Goal: Task Accomplishment & Management: Complete application form

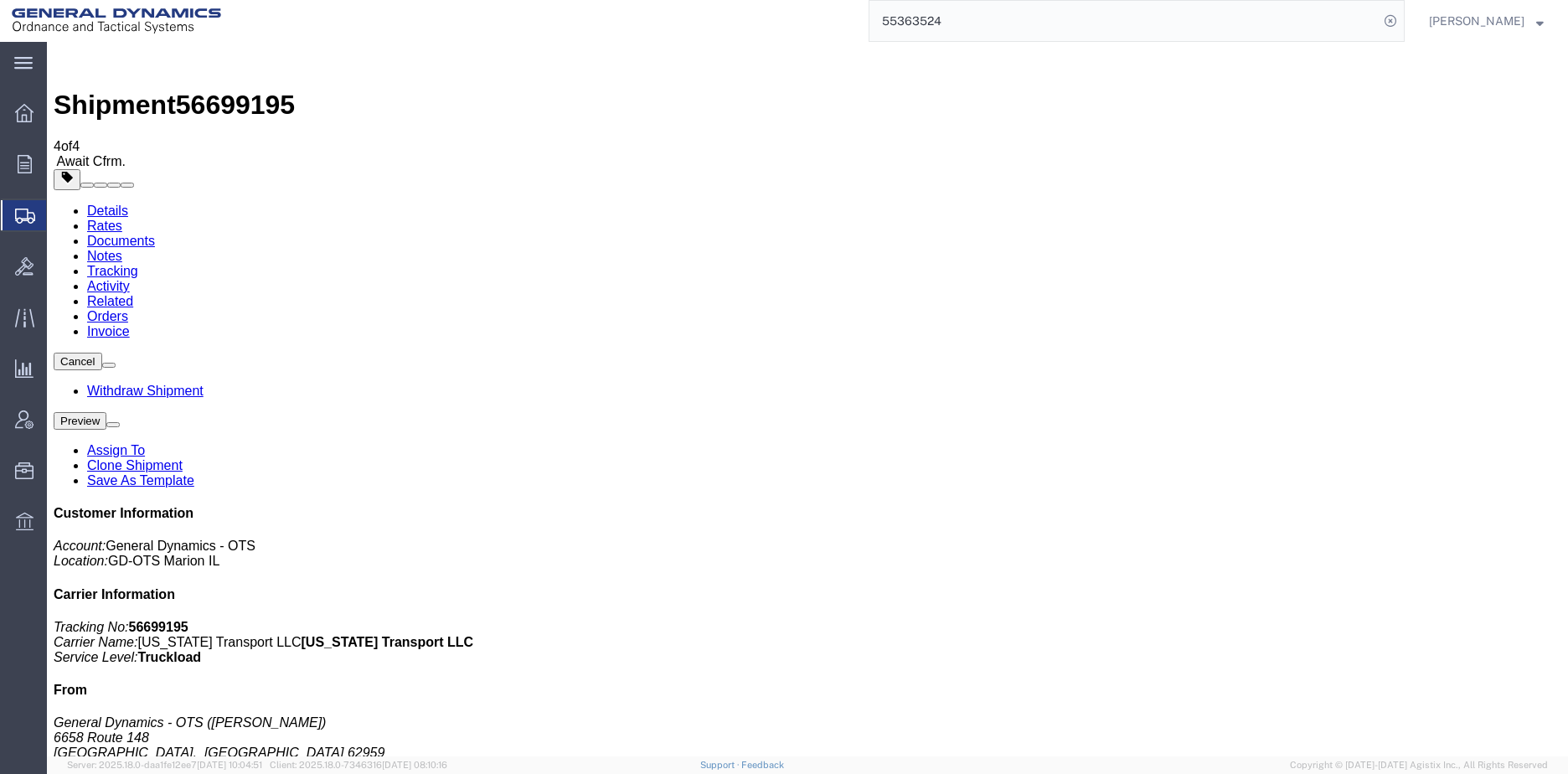
click at [29, 215] on icon at bounding box center [24, 216] width 20 height 15
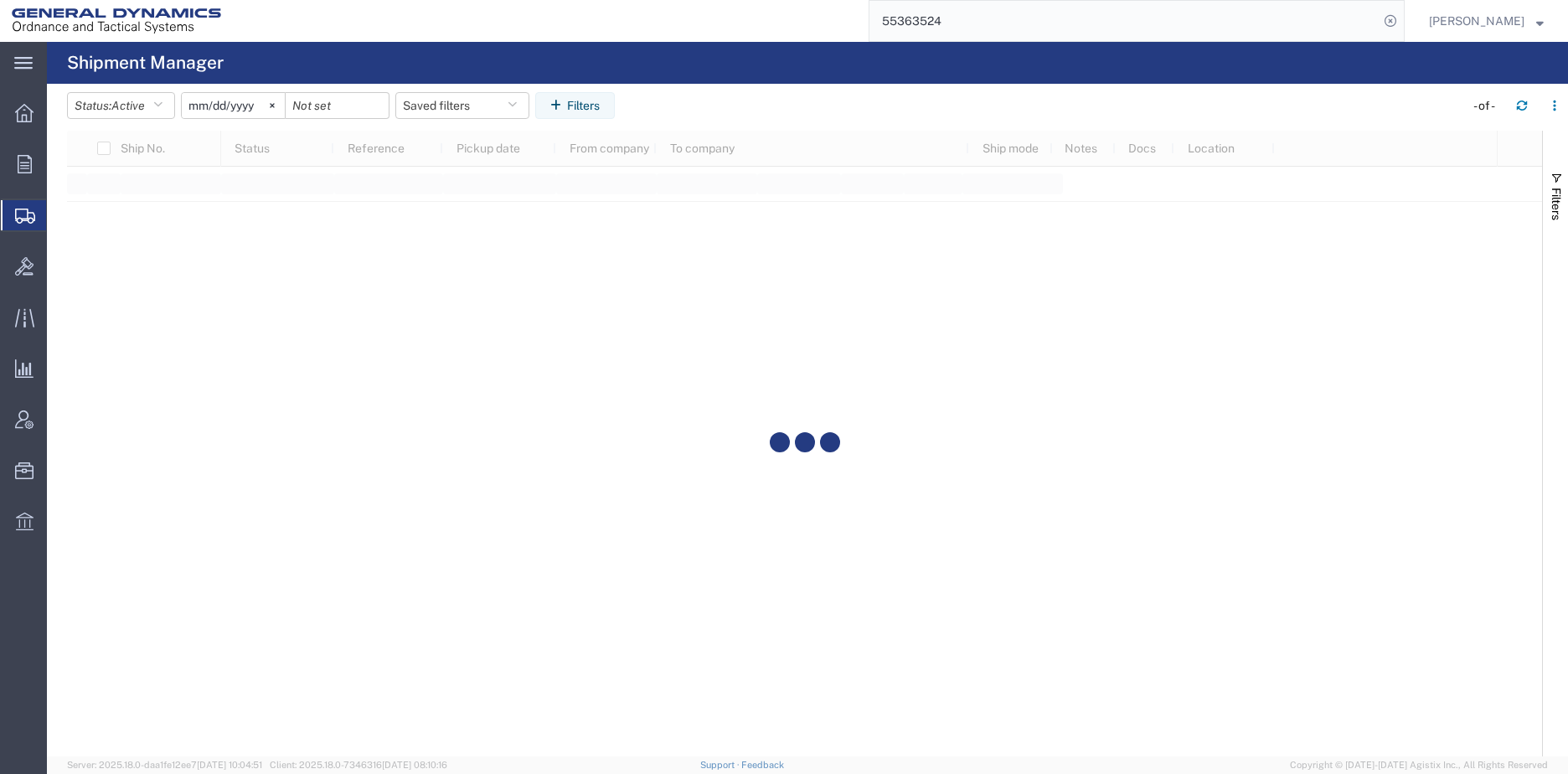
click at [23, 55] on svg-icon at bounding box center [23, 62] width 18 height 17
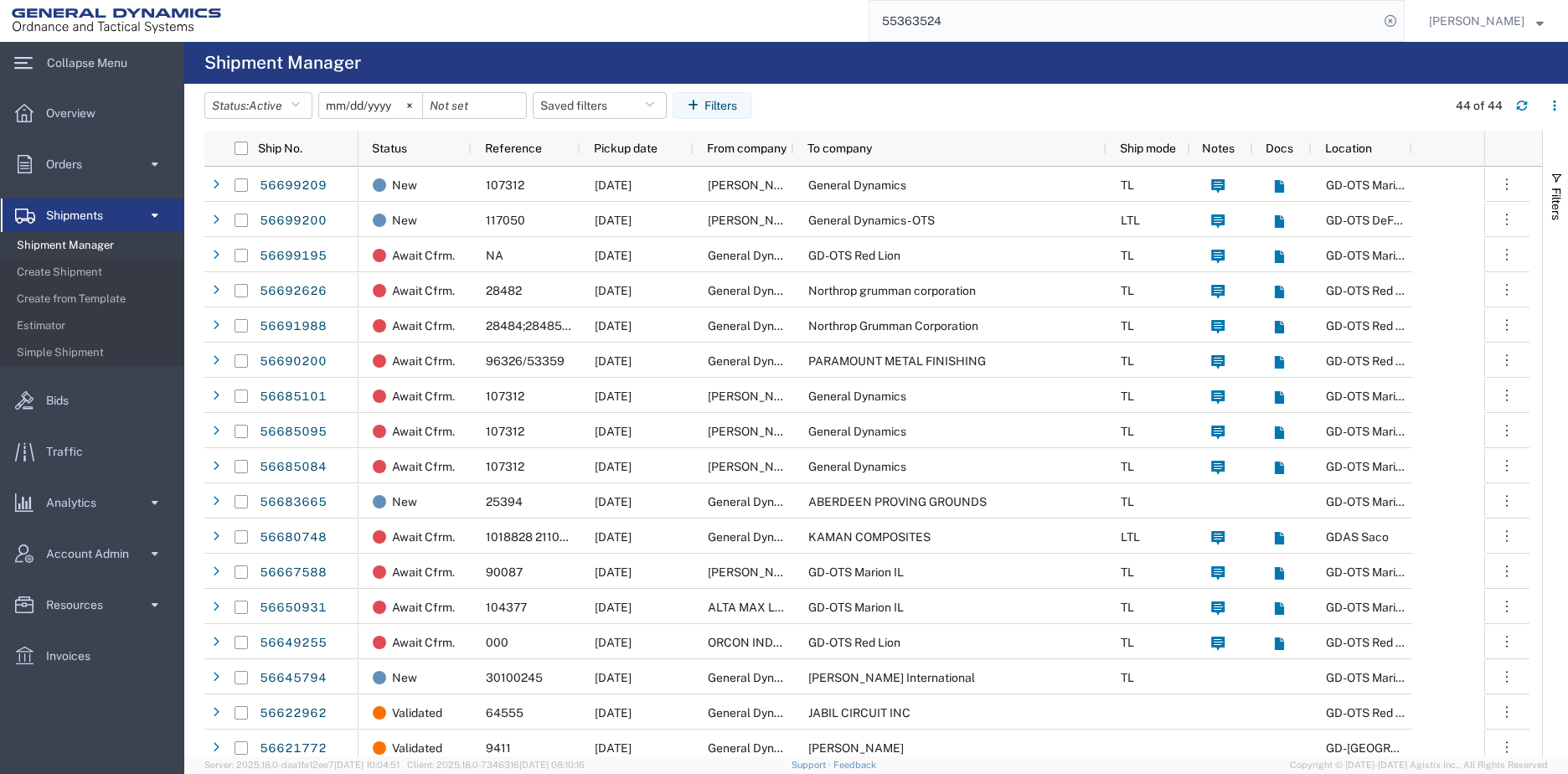
click at [78, 267] on span "Create Shipment" at bounding box center [94, 272] width 155 height 33
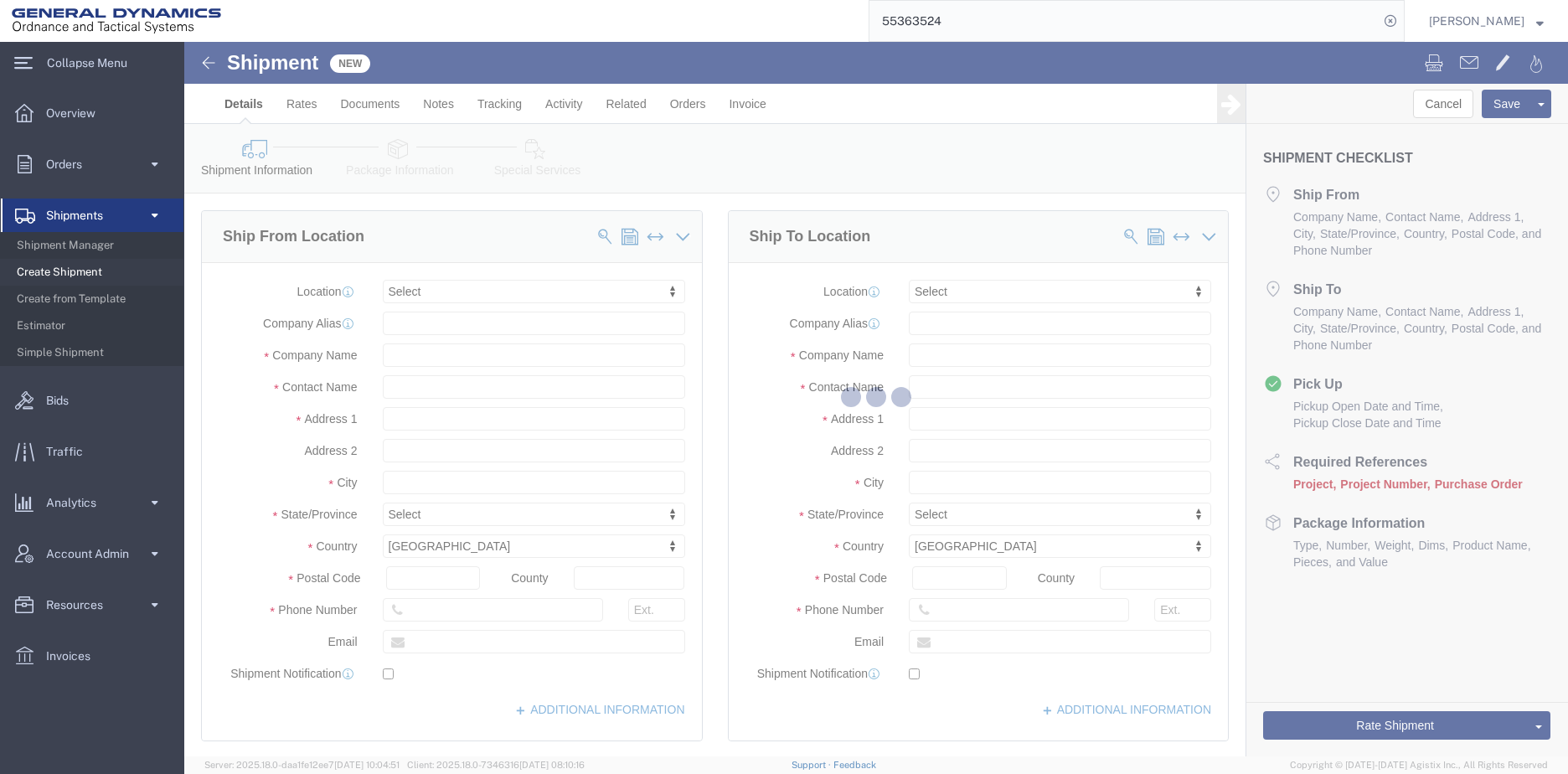
select select
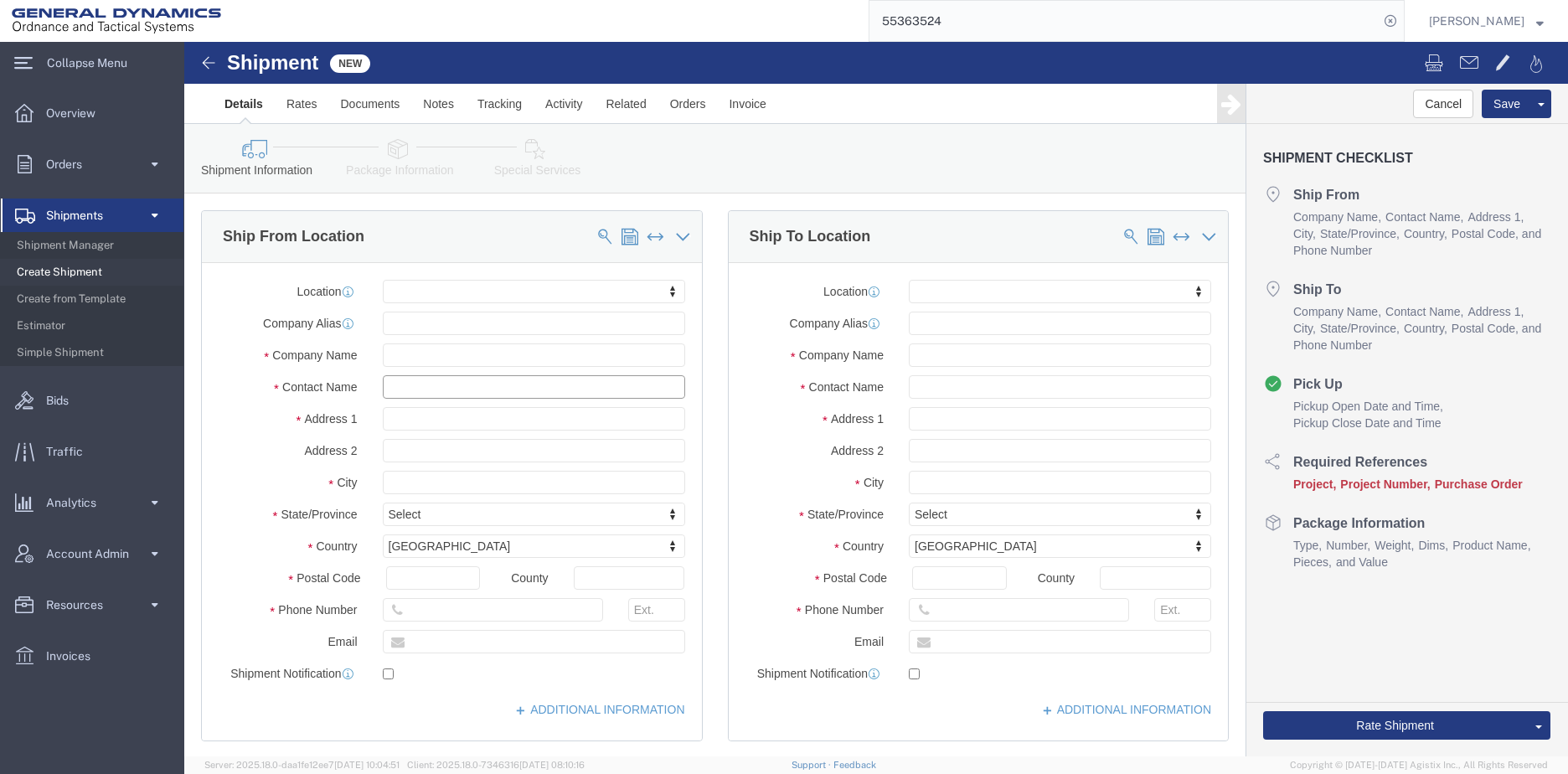
click input "text"
type input "[PERSON_NAME]"
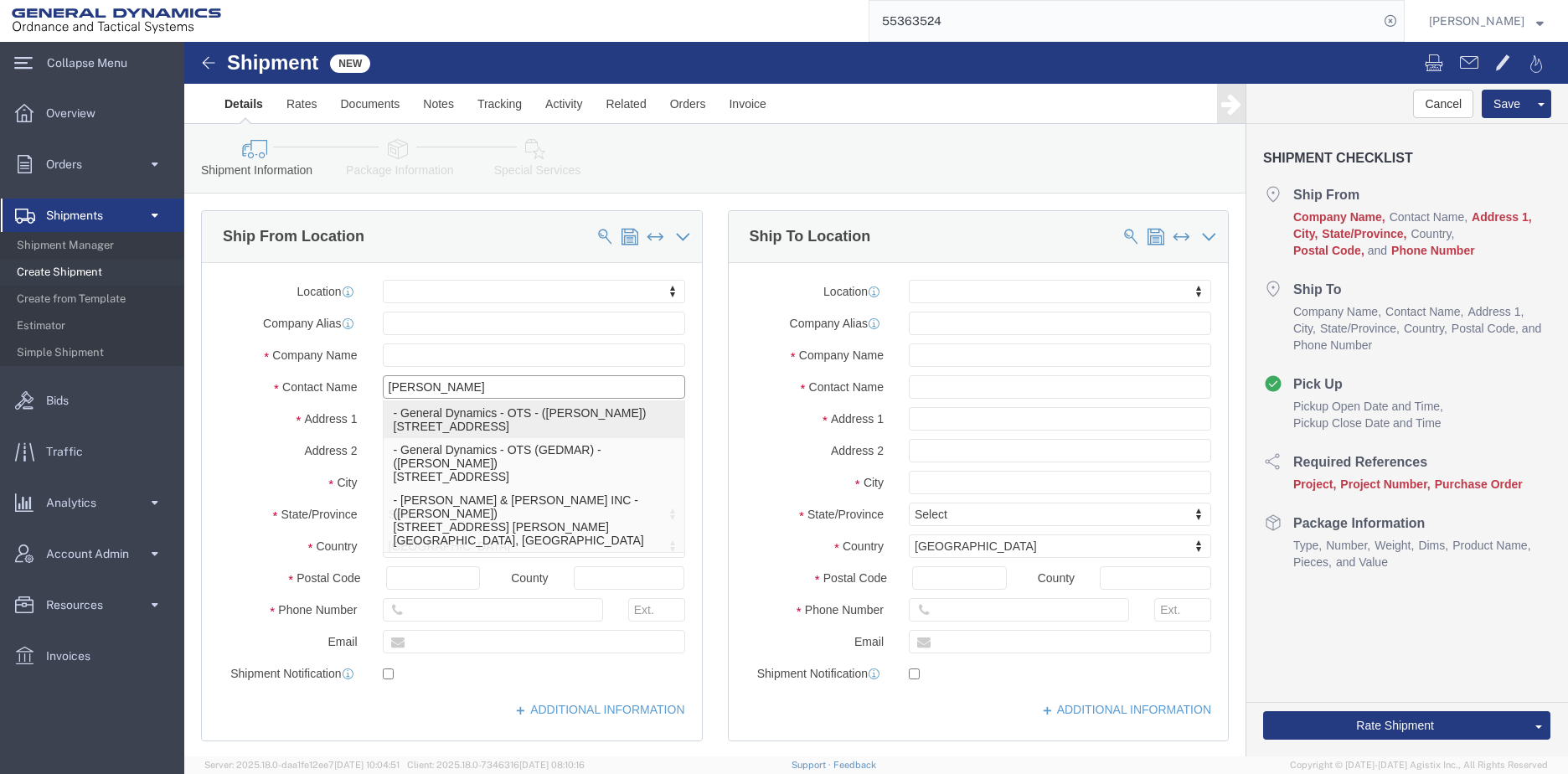
click p "- General Dynamics - OTS - ([PERSON_NAME]) [STREET_ADDRESS]"
select select
type input "6658 Route 148"
type input "62959"
type input "[PHONE_NUMBER]"
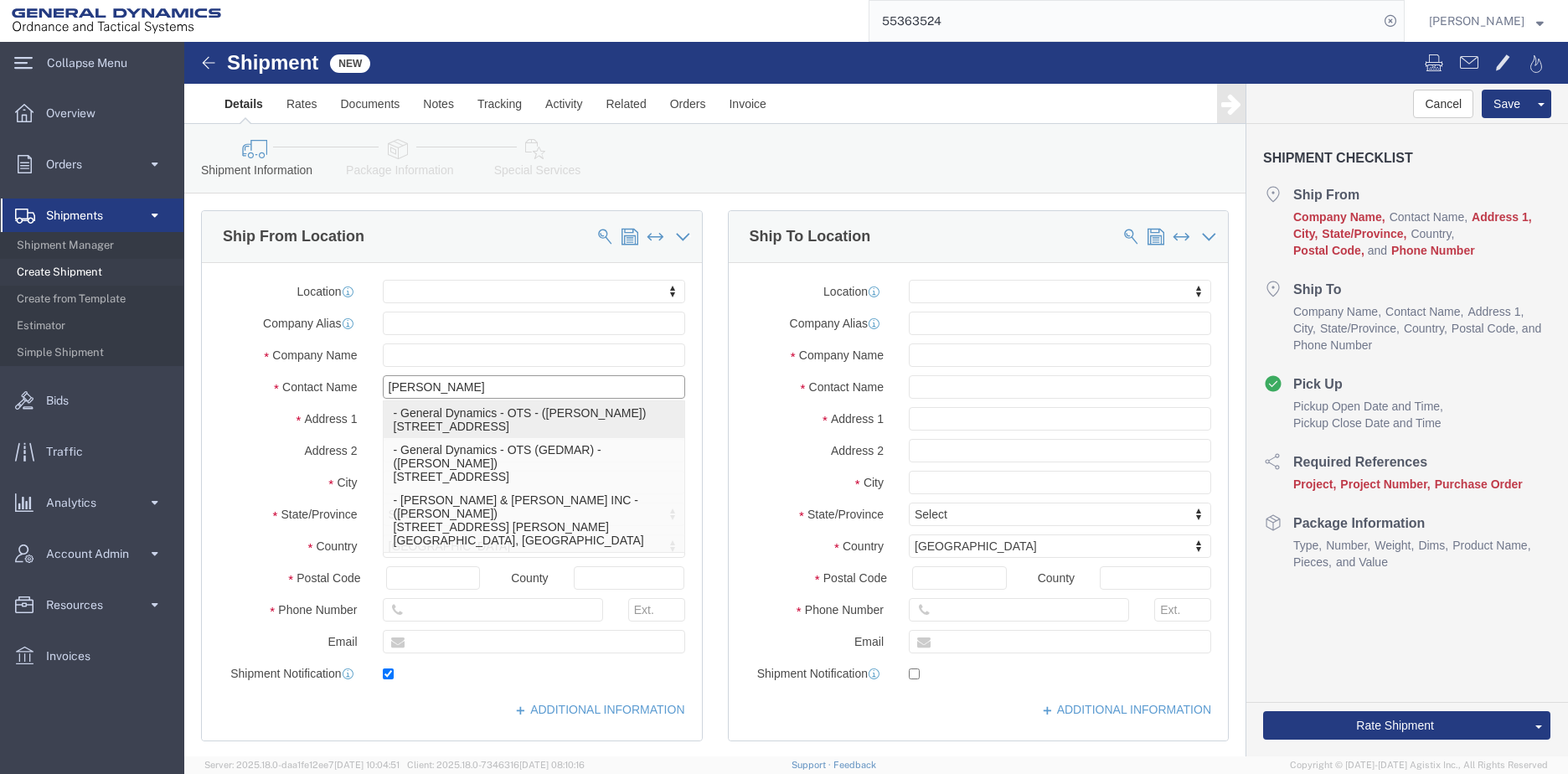
type input "[PERSON_NAME][EMAIL_ADDRESS][PERSON_NAME][DOMAIN_NAME]"
checkbox input "true"
type input "General Dynamics - OTS"
type input "[PERSON_NAME]"
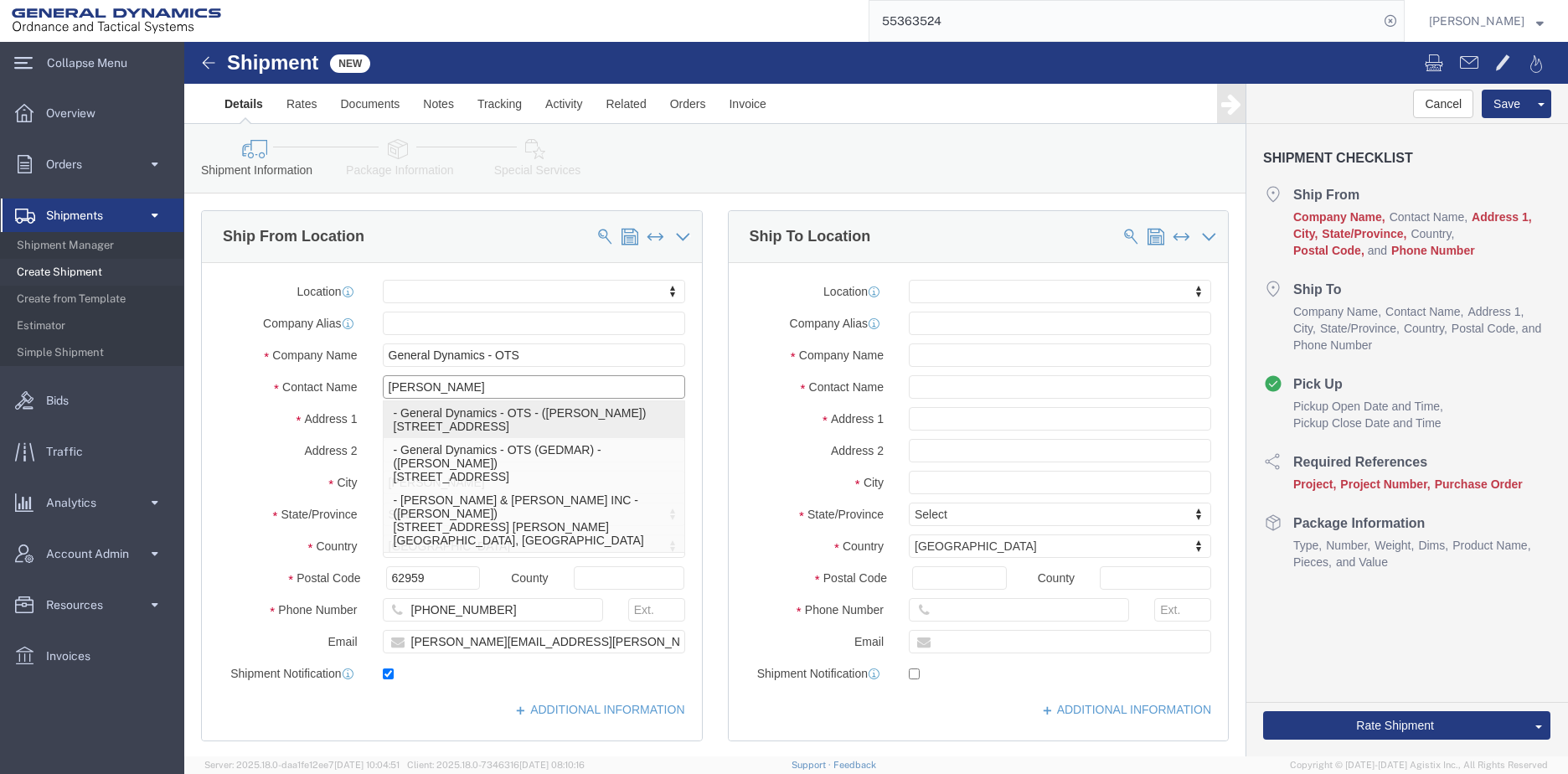
select select "IL"
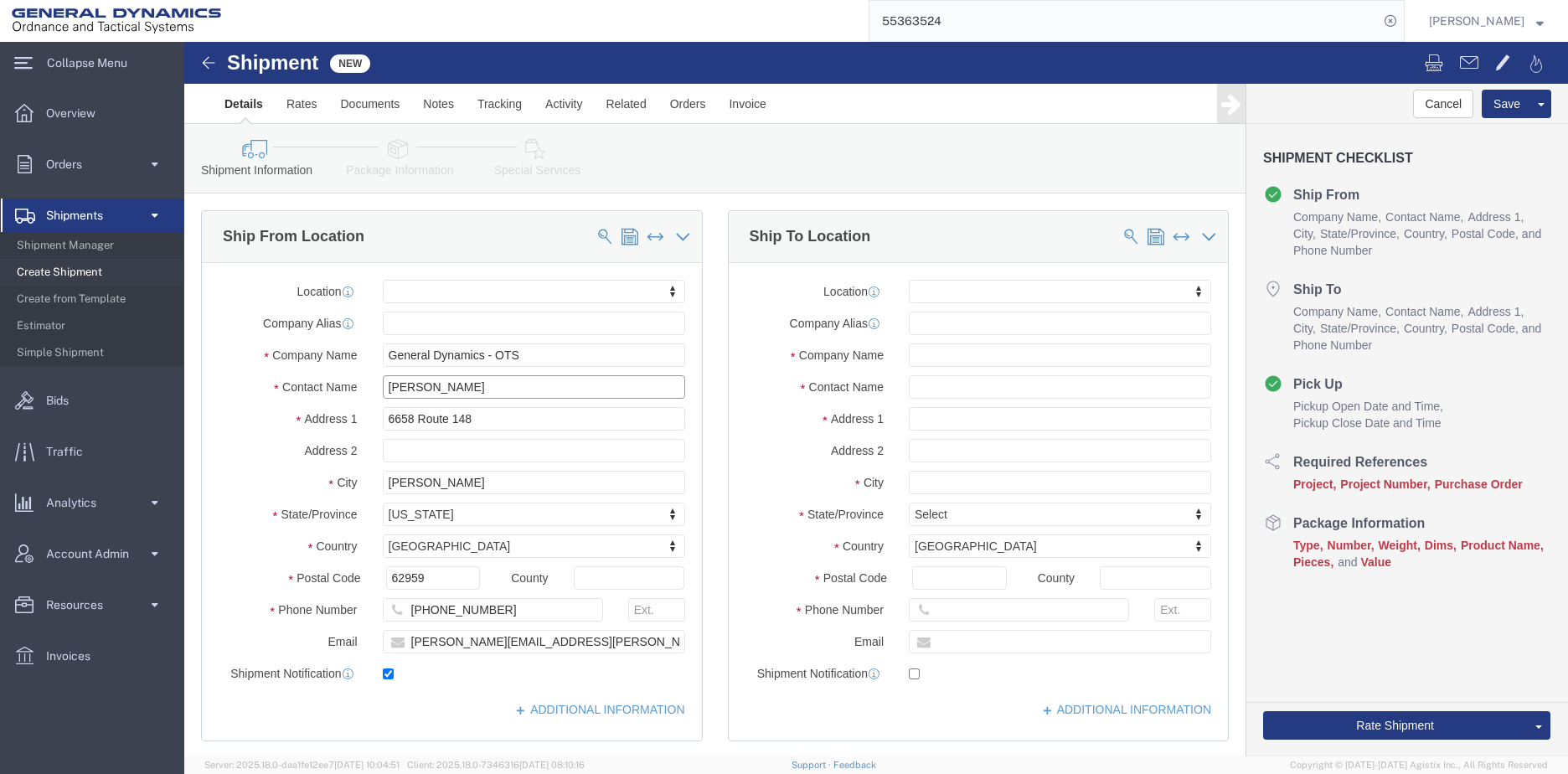
type input "[PERSON_NAME]"
click input "text"
type input "CCI/[PERSON_NAME]"
click input "text"
type input "[PERSON_NAME]"
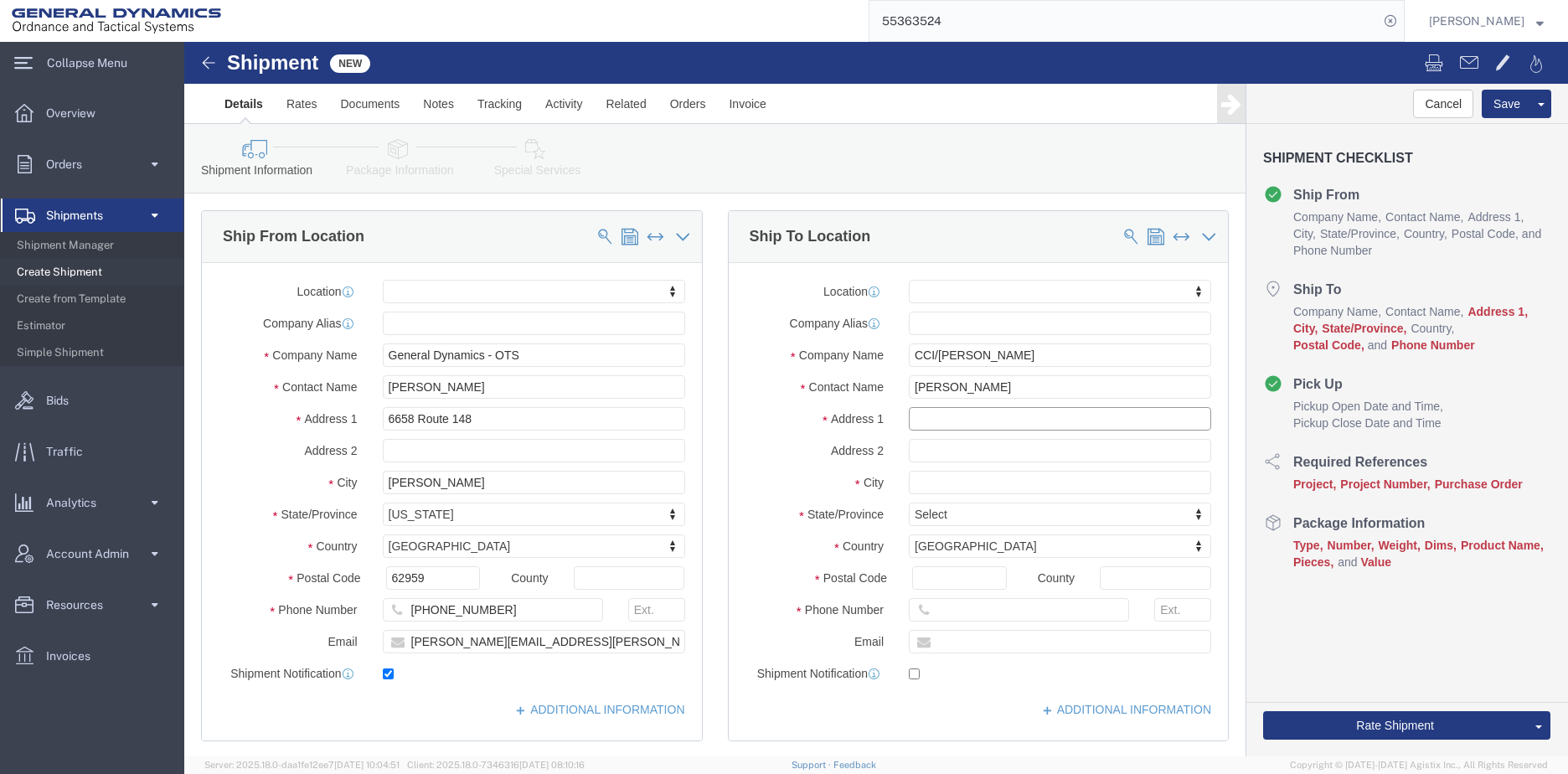
click input "text"
